Goal: Find specific page/section: Find specific page/section

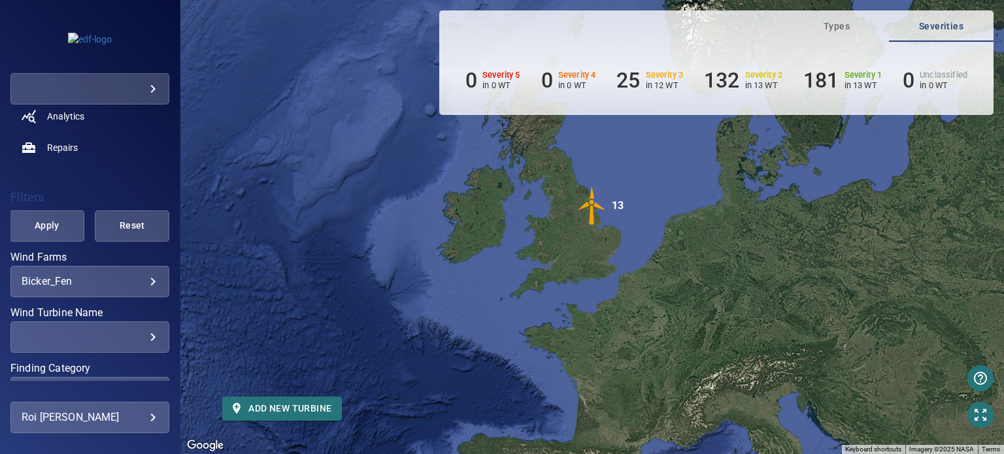
scroll to position [196, 0]
click at [65, 276] on body "**********" at bounding box center [502, 227] width 1004 height 454
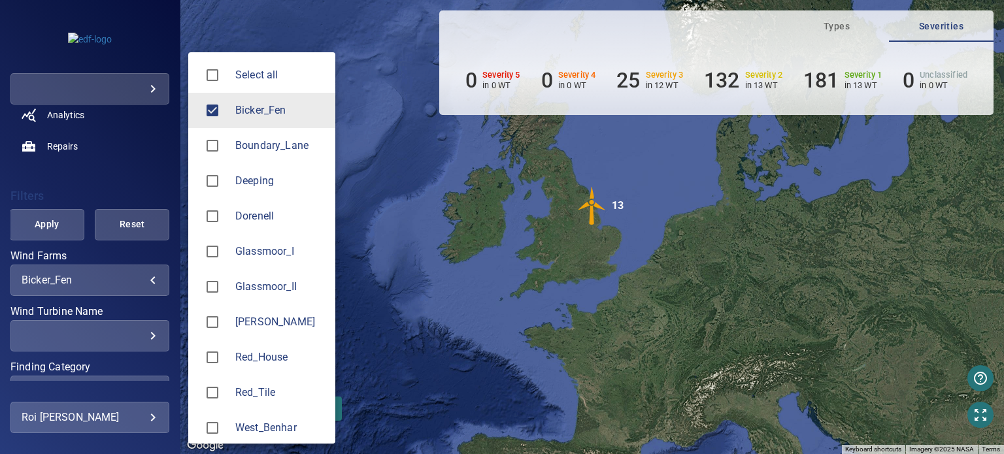
scroll to position [7, 0]
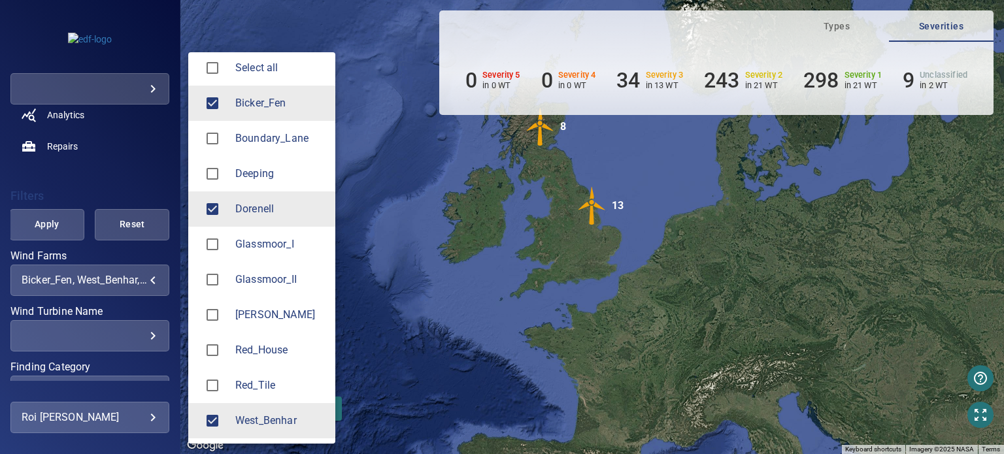
type input "**********"
